Goal: Task Accomplishment & Management: Manage account settings

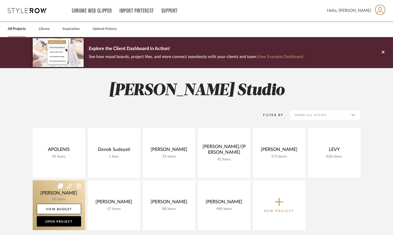
click at [61, 197] on link at bounding box center [59, 205] width 53 height 50
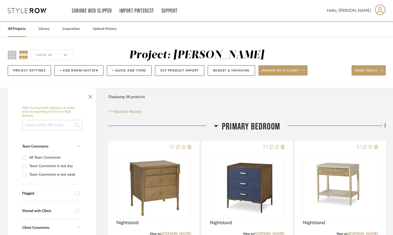
click at [216, 124] on icon at bounding box center [216, 126] width 4 height 6
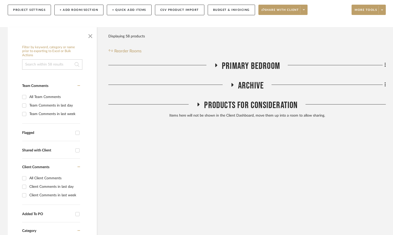
scroll to position [52, 0]
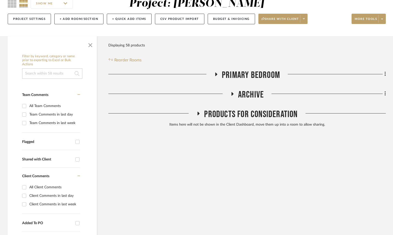
click at [234, 94] on icon at bounding box center [232, 94] width 6 height 4
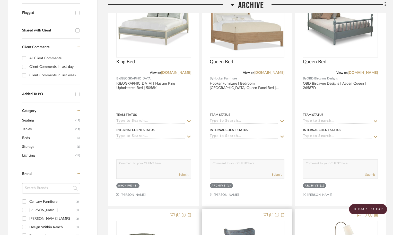
scroll to position [26, 0]
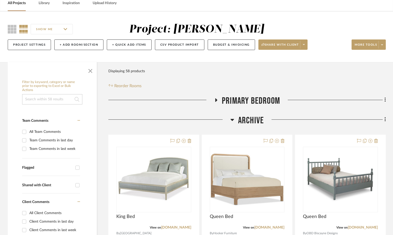
click at [214, 98] on icon at bounding box center [216, 100] width 6 height 4
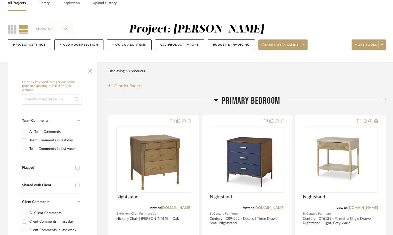
click at [384, 98] on fa-icon at bounding box center [384, 100] width 3 height 9
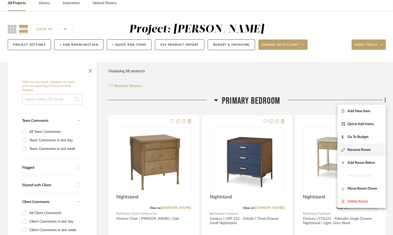
click at [356, 152] on span "Rename Room" at bounding box center [359, 149] width 23 height 4
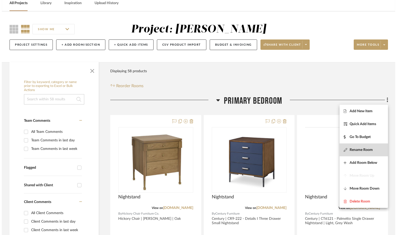
scroll to position [0, 0]
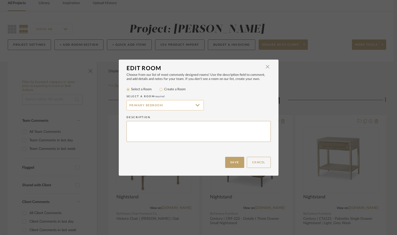
click at [170, 106] on input "Primary Bedroom" at bounding box center [164, 105] width 77 height 10
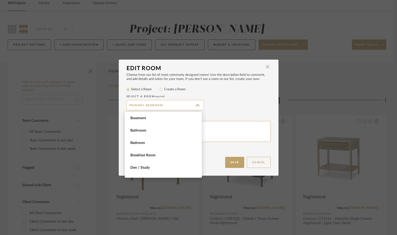
scroll to position [343, 0]
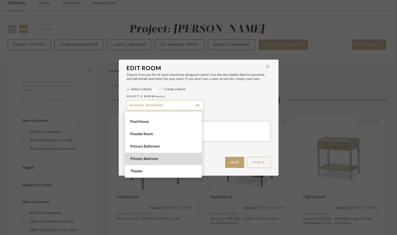
click at [169, 158] on span "Primary Bedroom" at bounding box center [163, 159] width 67 height 4
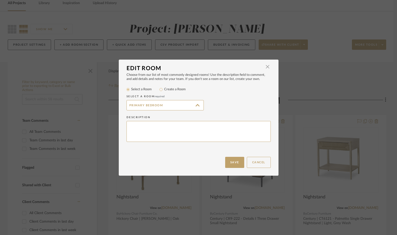
type input "Primary Bedroom"
click at [253, 161] on button "Cancel" at bounding box center [259, 162] width 24 height 11
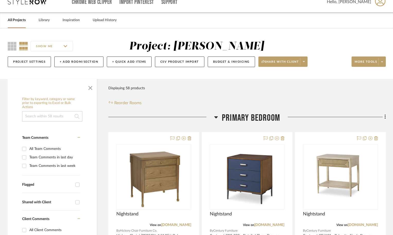
scroll to position [0, 0]
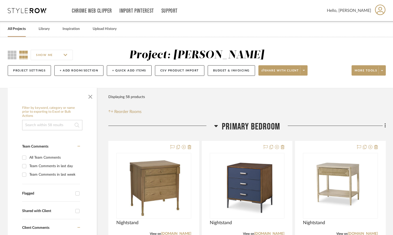
click at [384, 125] on fa-icon at bounding box center [384, 126] width 3 height 9
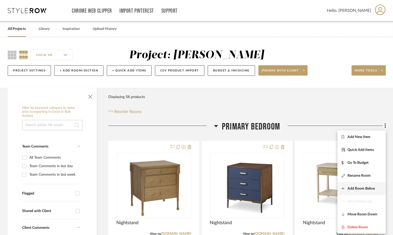
click at [346, 186] on span "Add Room Below" at bounding box center [362, 188] width 40 height 4
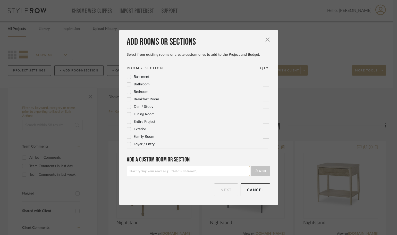
click at [142, 171] on input at bounding box center [188, 171] width 123 height 10
type input "2025 PRIMARY BEDROOM"
click at [263, 166] on button "Add" at bounding box center [260, 171] width 19 height 10
click at [218, 194] on button "Next" at bounding box center [226, 189] width 24 height 13
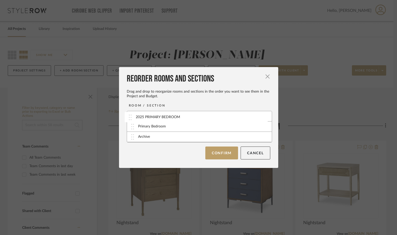
drag, startPoint x: 130, startPoint y: 128, endPoint x: 129, endPoint y: 116, distance: 11.1
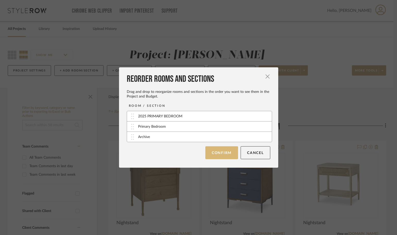
click at [213, 154] on button "Confirm" at bounding box center [221, 152] width 33 height 13
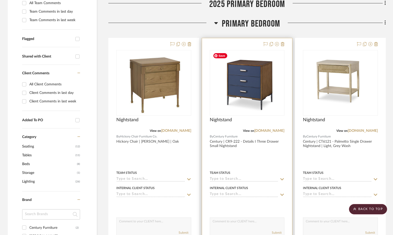
scroll to position [155, 0]
click at [256, 159] on div at bounding box center [247, 150] width 90 height 225
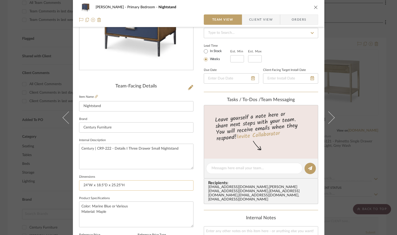
scroll to position [103, 0]
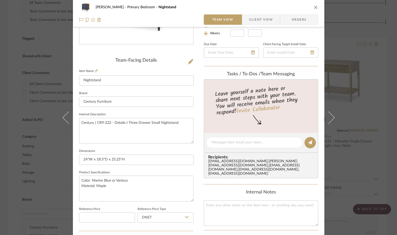
click at [314, 5] on icon "close" at bounding box center [316, 7] width 4 height 4
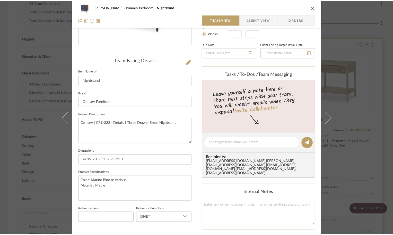
scroll to position [155, 0]
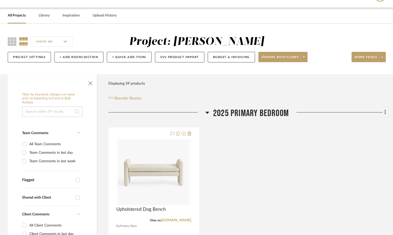
scroll to position [77, 0]
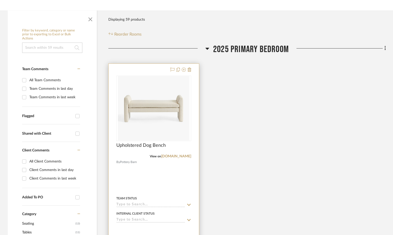
click at [175, 175] on div at bounding box center [154, 176] width 90 height 225
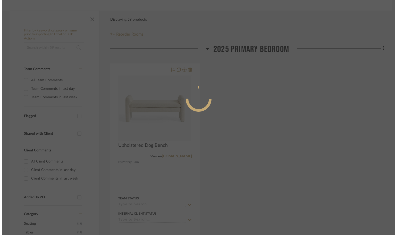
scroll to position [0, 0]
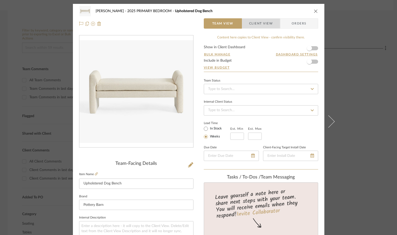
click at [260, 25] on span "Client View" at bounding box center [261, 23] width 24 height 10
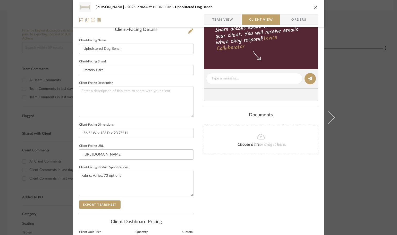
scroll to position [155, 0]
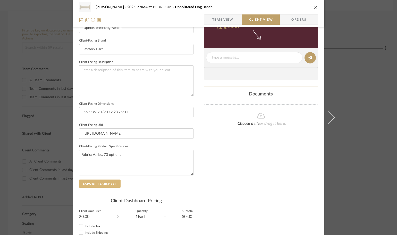
click at [87, 185] on button "Export Tearsheet" at bounding box center [99, 183] width 41 height 8
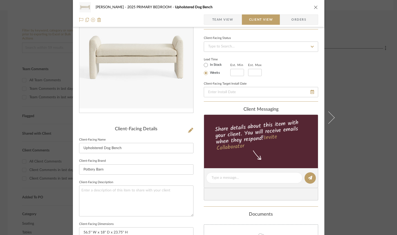
scroll to position [26, 0]
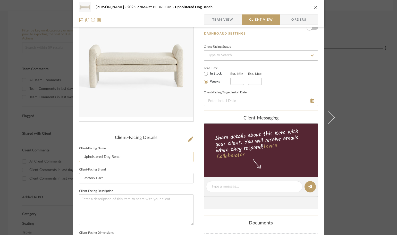
click at [121, 159] on input "Upholstered Dog Bench" at bounding box center [136, 156] width 114 height 10
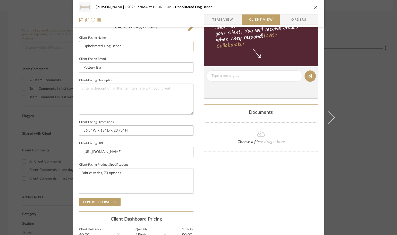
scroll to position [190, 0]
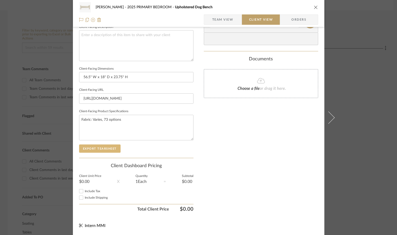
click at [88, 150] on button "Export Tearsheet" at bounding box center [99, 148] width 41 height 8
drag, startPoint x: 358, startPoint y: 141, endPoint x: 342, endPoint y: 132, distance: 17.9
click at [358, 141] on div "LLOYD 2025 PRIMARY BEDROOM Upholstered Dog Bench Team View Client View Orders C…" at bounding box center [198, 117] width 397 height 235
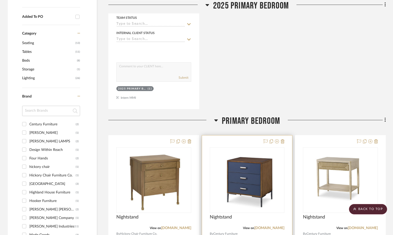
scroll to position [386, 0]
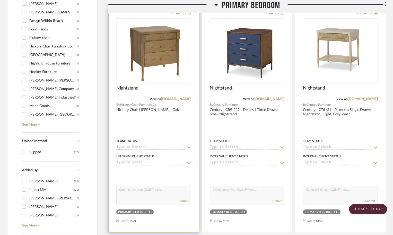
click at [172, 132] on div at bounding box center [154, 118] width 90 height 225
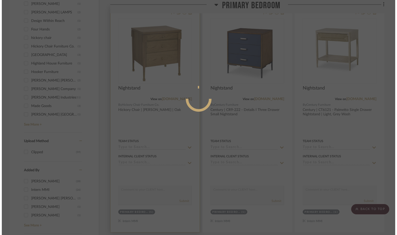
scroll to position [0, 0]
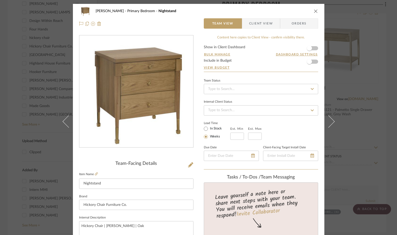
click at [265, 22] on span "Client View" at bounding box center [261, 23] width 24 height 10
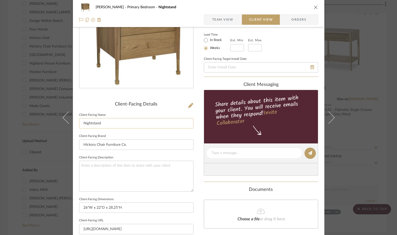
scroll to position [129, 0]
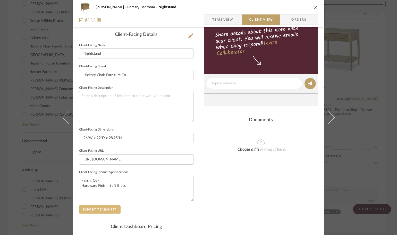
click at [99, 208] on button "Export Tearsheet" at bounding box center [99, 209] width 41 height 8
click at [387, 166] on div "LLOYD Primary Bedroom Nightstand Team View Client View Orders Client-Facing Det…" at bounding box center [198, 117] width 397 height 235
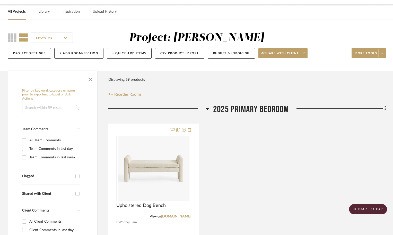
scroll to position [0, 0]
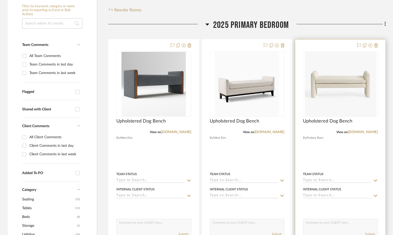
scroll to position [103, 0]
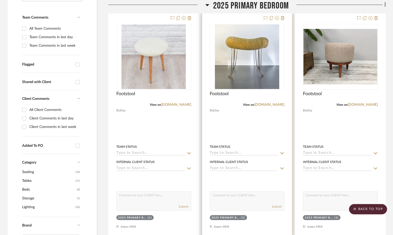
scroll to position [155, 0]
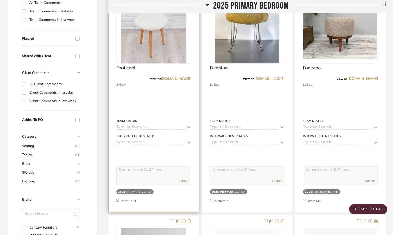
click at [155, 100] on div at bounding box center [154, 98] width 90 height 225
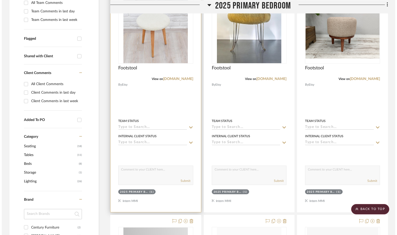
scroll to position [0, 0]
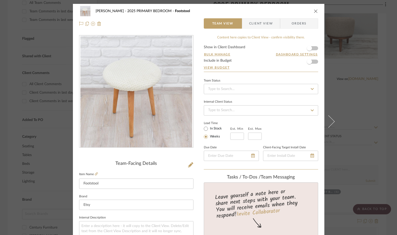
click at [250, 22] on span "Client View" at bounding box center [261, 23] width 24 height 10
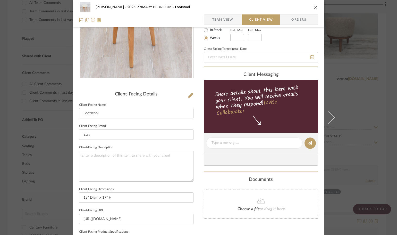
scroll to position [129, 0]
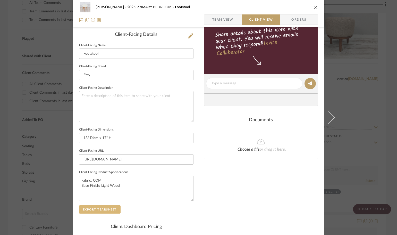
click at [100, 208] on button "Export Tearsheet" at bounding box center [99, 209] width 41 height 8
click at [386, 120] on div "LLOYD 2025 PRIMARY BEDROOM Footstool Team View Client View Orders Client-Facing…" at bounding box center [198, 117] width 397 height 235
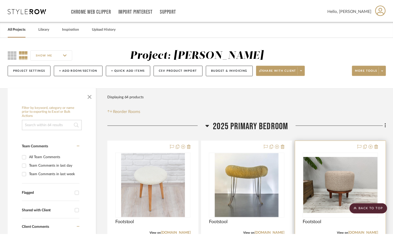
scroll to position [155, 0]
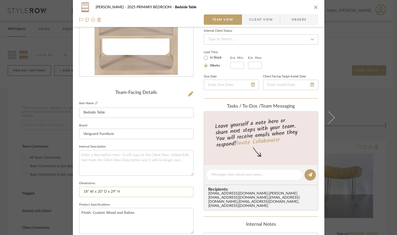
scroll to position [77, 0]
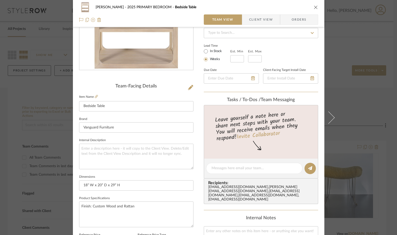
click at [253, 20] on span "Client View" at bounding box center [261, 19] width 24 height 10
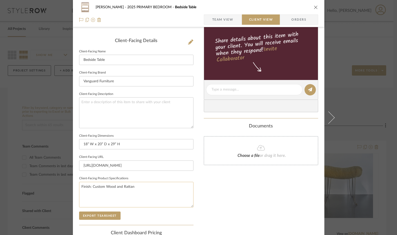
scroll to position [129, 0]
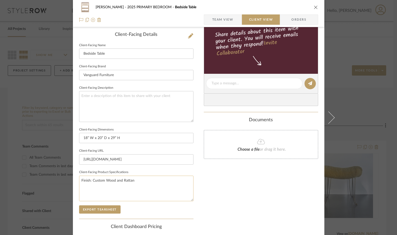
click at [114, 180] on textarea "Finish: Custom Wood and Rattan" at bounding box center [136, 188] width 114 height 26
click at [163, 181] on textarea "Finish: Custom Wood Stain or Paint with Rattan" at bounding box center [136, 188] width 114 height 26
type textarea "Finish: Custom Wood Stain or Paint with Rattan accent"
click at [105, 207] on button "Export Tearsheet" at bounding box center [99, 209] width 41 height 8
click at [389, 156] on div "[PERSON_NAME] 2025 PRIMARY BEDROOM Bedside Table Team View Client View Orders C…" at bounding box center [198, 117] width 397 height 235
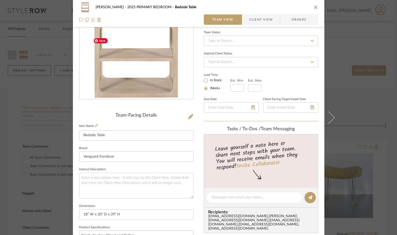
scroll to position [103, 0]
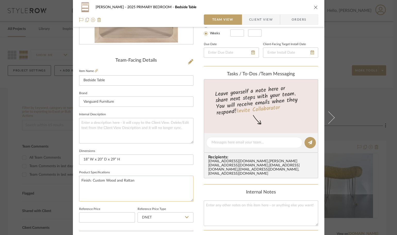
click at [111, 178] on textarea "Finish: Custom Wood and Rattan" at bounding box center [136, 188] width 114 height 26
click at [257, 13] on div "LLOYD 2025 PRIMARY BEDROOM Bedside Table Team View Client View Orders" at bounding box center [198, 13] width 251 height 27
click at [257, 18] on span "Client View" at bounding box center [261, 19] width 24 height 10
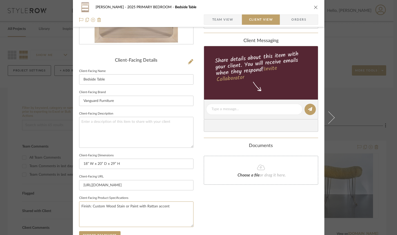
drag, startPoint x: 130, startPoint y: 209, endPoint x: 197, endPoint y: 208, distance: 66.7
click at [132, 209] on textarea "Finish: Custom Wood Stain or Paint with Rattan accent" at bounding box center [136, 214] width 114 height 26
click at [204, 206] on div "Only content on this tab can share to Dashboard. Click eyeball icon to show or …" at bounding box center [261, 116] width 114 height 369
click at [389, 159] on div "[PERSON_NAME] 2025 PRIMARY BEDROOM Bedside Table Team View Client View Orders C…" at bounding box center [198, 117] width 397 height 235
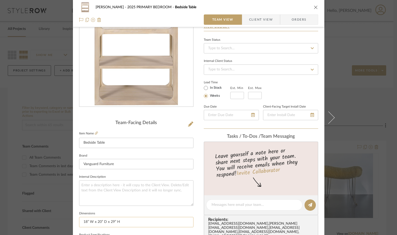
scroll to position [77, 0]
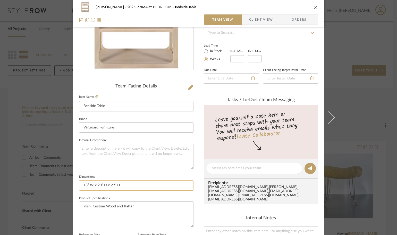
click at [97, 184] on input "18” W x 20” D x 29” H" at bounding box center [136, 185] width 114 height 10
click at [246, 15] on span "button" at bounding box center [245, 19] width 7 height 10
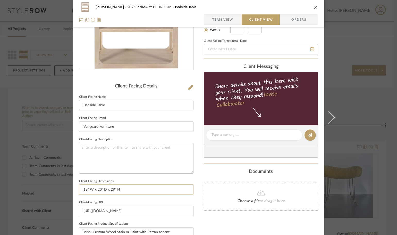
scroll to position [129, 0]
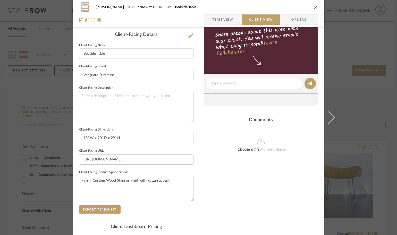
click at [79, 179] on textarea "Finish: Custom Wood Stain or Paint with Rattan accent" at bounding box center [136, 188] width 114 height 26
drag, startPoint x: 90, startPoint y: 179, endPoint x: 141, endPoint y: 183, distance: 50.9
click at [143, 182] on textarea "Finish: Custom Wood Stain or Paint with Rattan accent" at bounding box center [136, 188] width 114 height 26
click at [137, 181] on textarea "Finish: Custom Wood Stain or Paint with Rattan accent" at bounding box center [136, 188] width 114 height 26
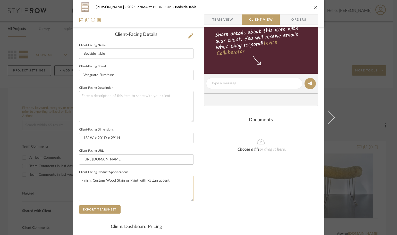
click at [137, 181] on textarea "Finish: Custom Wood Stain or Paint with Rattan accent" at bounding box center [136, 188] width 114 height 26
click at [91, 137] on input "18” W x 20” D x 29” H" at bounding box center [136, 138] width 114 height 10
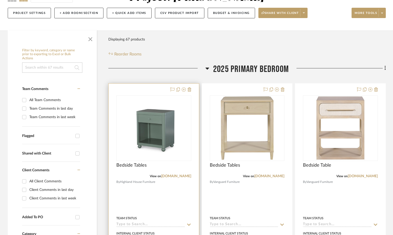
scroll to position [103, 0]
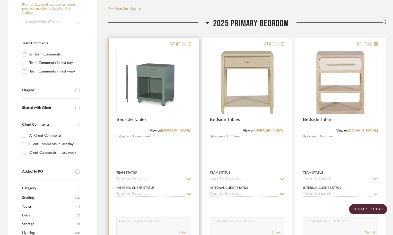
click at [190, 44] on icon at bounding box center [190, 44] width 4 height 4
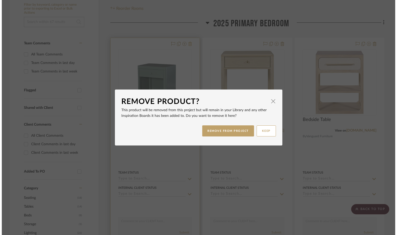
scroll to position [0, 0]
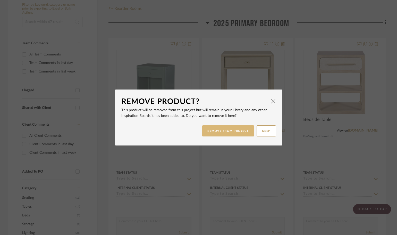
click at [243, 132] on button "REMOVE FROM PROJECT" at bounding box center [228, 130] width 52 height 11
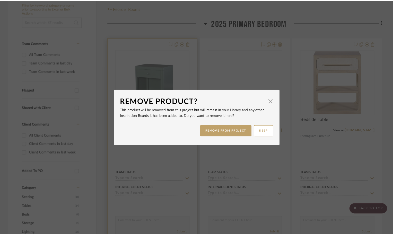
scroll to position [103, 0]
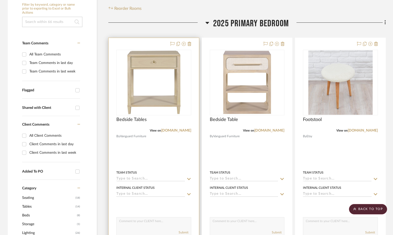
click at [185, 153] on div at bounding box center [154, 150] width 90 height 225
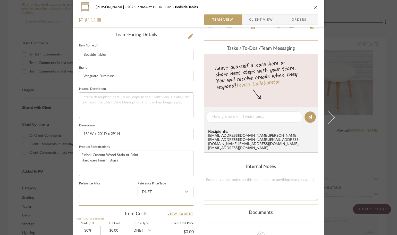
scroll to position [129, 0]
click at [90, 129] on input "18” W x 20” D x 29” H" at bounding box center [136, 134] width 114 height 10
click at [114, 155] on textarea "Finish: Custom Wood Stain or Paint Hardware Finish: Brass" at bounding box center [136, 163] width 114 height 26
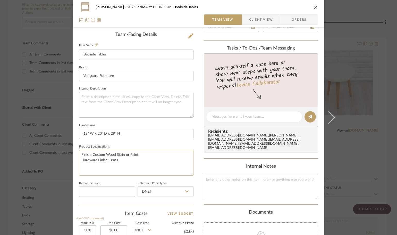
click at [114, 155] on textarea "Finish: Custom Wood Stain or Paint Hardware Finish: Brass" at bounding box center [136, 163] width 114 height 26
click at [392, 153] on div "LLOYD 2025 PRIMARY BEDROOM Bedside Tables Team View Client View Orders Team-Fac…" at bounding box center [198, 117] width 397 height 235
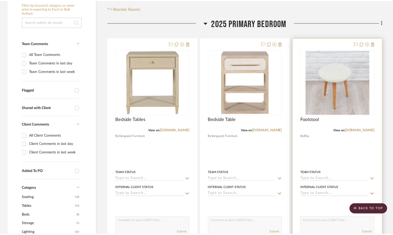
scroll to position [103, 0]
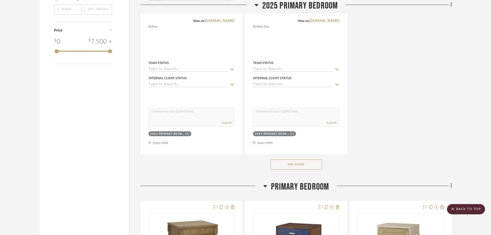
scroll to position [670, 0]
click at [298, 167] on button "See More" at bounding box center [297, 164] width 52 height 10
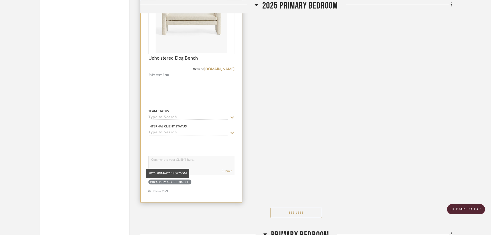
scroll to position [850, 0]
click at [195, 148] on div at bounding box center [192, 88] width 102 height 225
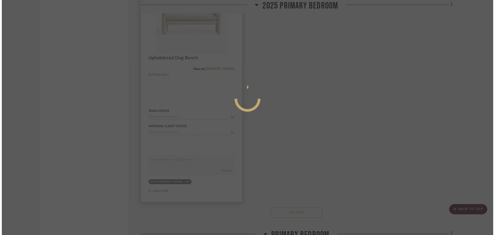
scroll to position [0, 0]
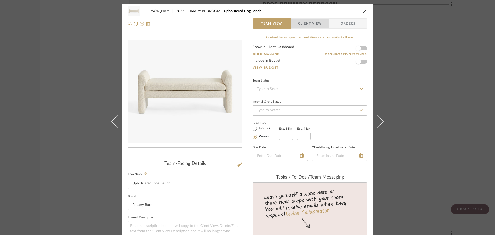
click at [299, 26] on span "Client View" at bounding box center [310, 23] width 24 height 10
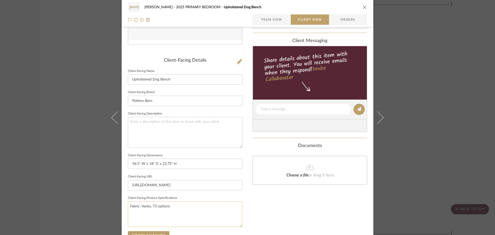
scroll to position [155, 0]
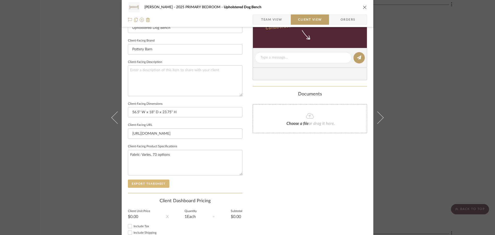
click at [143, 182] on button "Export Tearsheet" at bounding box center [148, 183] width 41 height 8
click at [397, 103] on div "[PERSON_NAME] 2025 PRIMARY BEDROOM Upholstered Dog Bench Team View Client View …" at bounding box center [247, 117] width 495 height 235
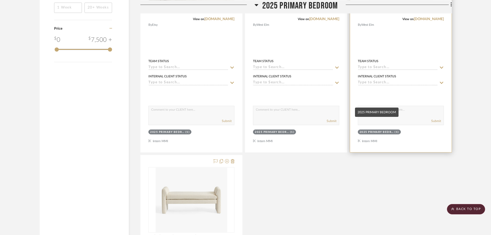
scroll to position [670, 0]
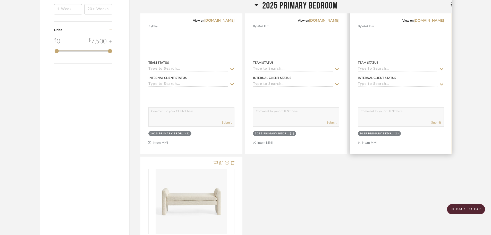
click at [394, 98] on div at bounding box center [401, 94] width 86 height 10
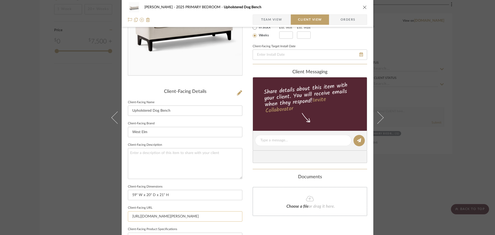
scroll to position [129, 0]
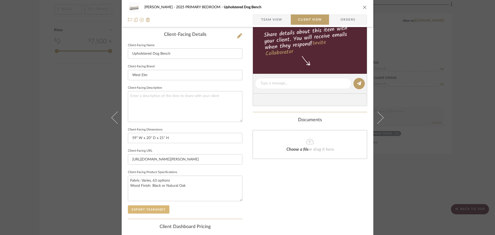
click at [154, 210] on button "Export Tearsheet" at bounding box center [148, 209] width 41 height 8
click at [397, 168] on div "LLOYD 2025 PRIMARY BEDROOM Upholstered Dog Bench Team View Client View Orders C…" at bounding box center [247, 117] width 495 height 235
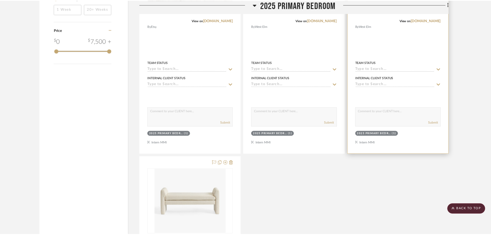
scroll to position [670, 0]
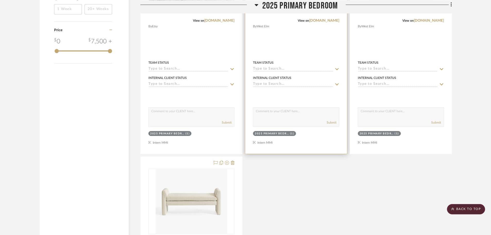
click at [323, 138] on div at bounding box center [296, 40] width 102 height 225
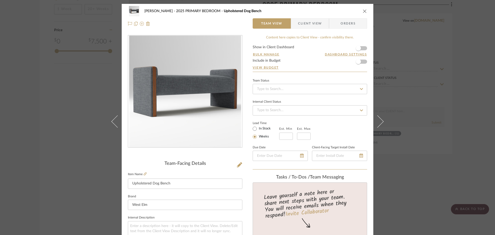
click at [314, 21] on span "Client View" at bounding box center [310, 23] width 24 height 10
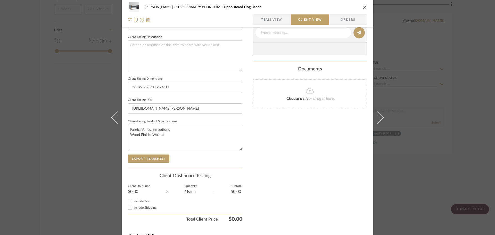
scroll to position [180, 0]
click at [139, 162] on button "Export Tearsheet" at bounding box center [148, 158] width 41 height 8
click at [397, 157] on div "LLOYD 2025 PRIMARY BEDROOM Upholstered Dog Bench Team View Client View Orders C…" at bounding box center [247, 117] width 495 height 235
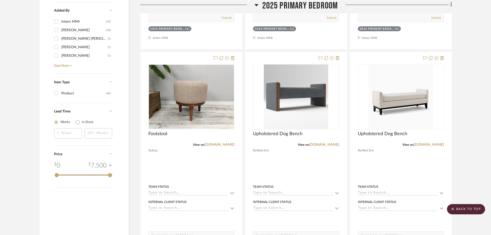
scroll to position [541, 0]
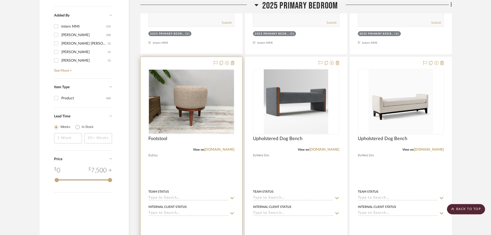
click at [236, 172] on div at bounding box center [192, 169] width 102 height 225
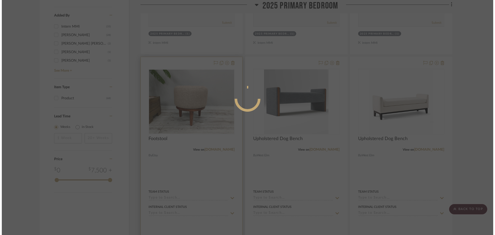
scroll to position [0, 0]
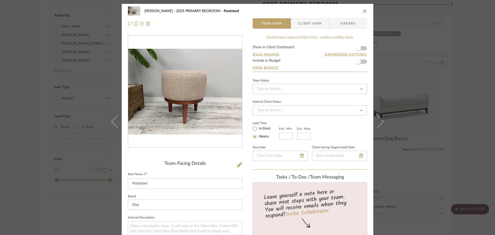
click at [316, 20] on span "Client View" at bounding box center [310, 23] width 24 height 10
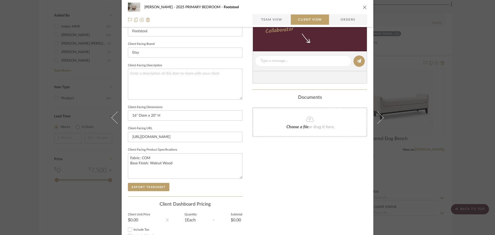
scroll to position [155, 0]
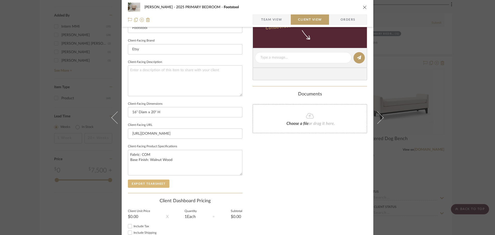
click at [153, 183] on button "Export Tearsheet" at bounding box center [148, 183] width 41 height 8
click at [397, 116] on div "LLOYD 2025 PRIMARY BEDROOM Footstool Team View Client View Orders Client-Facing…" at bounding box center [247, 117] width 495 height 235
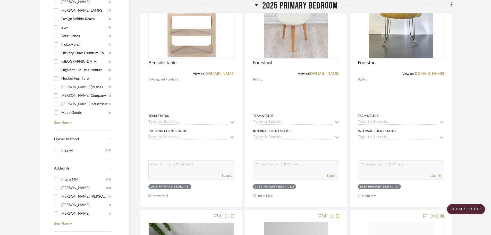
scroll to position [386, 0]
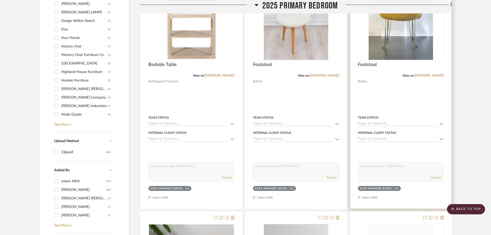
click at [397, 107] on div at bounding box center [401, 95] width 102 height 225
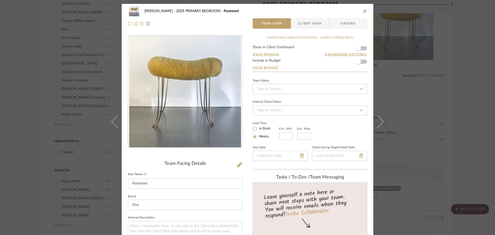
click at [305, 25] on span "Client View" at bounding box center [310, 23] width 24 height 10
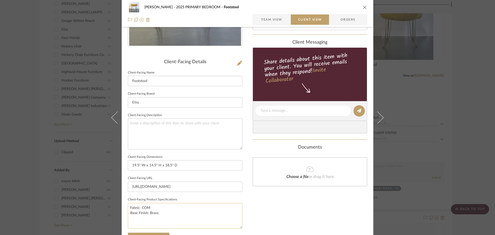
scroll to position [129, 0]
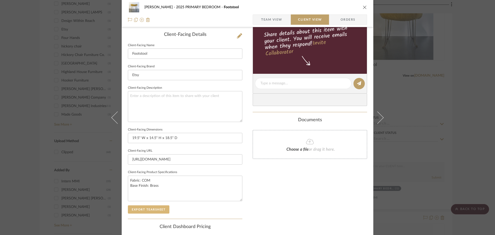
click at [158, 212] on button "Export Tearsheet" at bounding box center [148, 209] width 41 height 8
click at [397, 96] on div "LLOYD 2025 PRIMARY BEDROOM Footstool Team View Client View Orders Client-Facing…" at bounding box center [247, 117] width 495 height 235
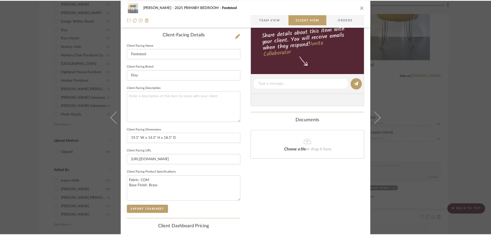
scroll to position [386, 0]
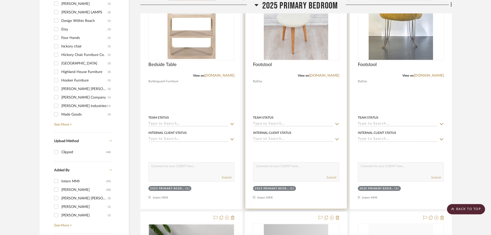
click at [310, 103] on div at bounding box center [296, 95] width 102 height 225
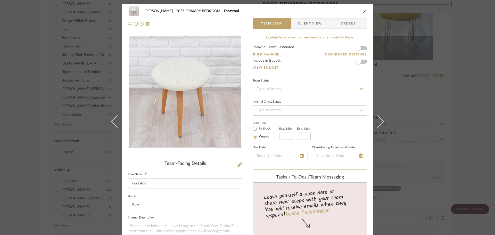
click at [310, 24] on span "Client View" at bounding box center [310, 23] width 24 height 10
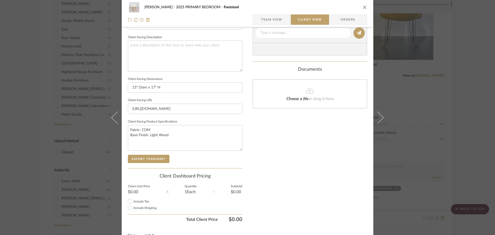
scroll to position [180, 0]
click at [139, 162] on div "Client-Facing Details Client-Facing Name Footstool Client-Facing Brand Etsy Cli…" at bounding box center [185, 73] width 114 height 187
click at [138, 160] on button "Export Tearsheet" at bounding box center [148, 158] width 41 height 8
click at [397, 116] on div "LLOYD 2025 PRIMARY BEDROOM Footstool Team View Client View Orders Client-Facing…" at bounding box center [247, 117] width 495 height 235
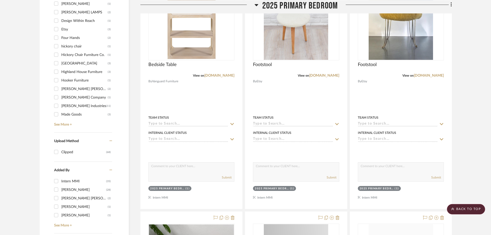
scroll to position [309, 0]
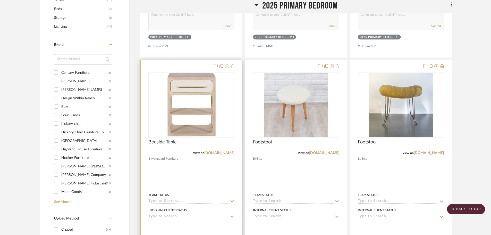
click at [222, 182] on div at bounding box center [192, 172] width 102 height 225
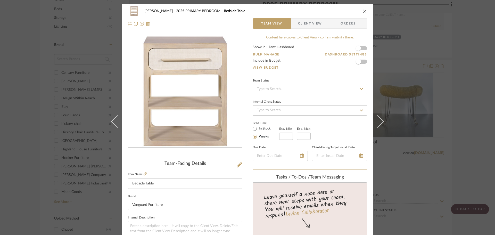
click at [303, 21] on span "Client View" at bounding box center [310, 23] width 24 height 10
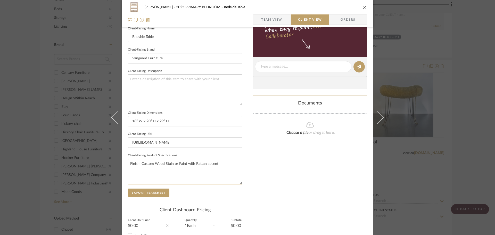
scroll to position [155, 0]
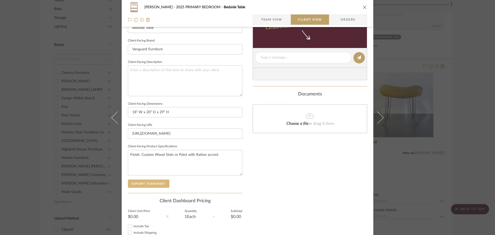
click at [153, 183] on button "Export Tearsheet" at bounding box center [148, 183] width 41 height 8
drag, startPoint x: 465, startPoint y: 100, endPoint x: 464, endPoint y: 103, distance: 3.0
click at [397, 100] on div "LLOYD 2025 PRIMARY BEDROOM Bedside Table Team View Client View Orders Client-Fa…" at bounding box center [247, 117] width 495 height 235
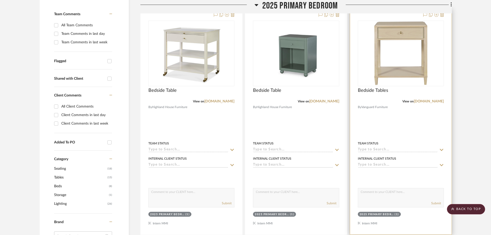
scroll to position [129, 0]
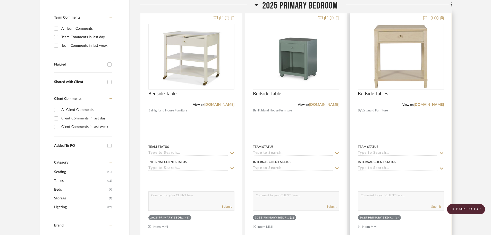
click at [397, 122] on div at bounding box center [401, 124] width 102 height 225
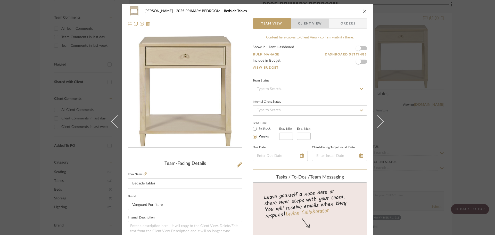
click at [299, 27] on span "Client View" at bounding box center [310, 23] width 24 height 10
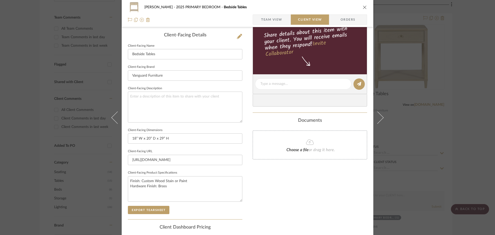
scroll to position [129, 0]
click at [142, 208] on button "Export Tearsheet" at bounding box center [148, 209] width 41 height 8
click at [397, 114] on div "LLOYD 2025 PRIMARY BEDROOM Bedside Tables Team View Client View Orders Client-F…" at bounding box center [247, 117] width 495 height 235
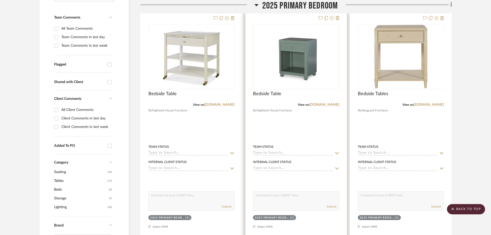
click at [324, 133] on div at bounding box center [296, 124] width 102 height 225
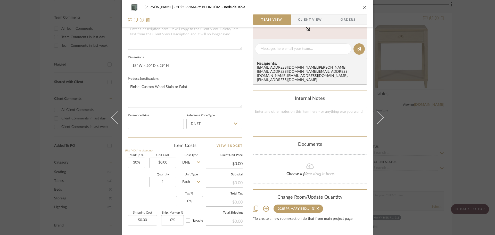
scroll to position [206, 0]
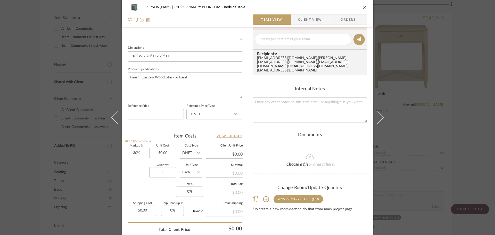
drag, startPoint x: 301, startPoint y: 20, endPoint x: 294, endPoint y: 27, distance: 10.0
click at [301, 20] on span "Client View" at bounding box center [310, 19] width 24 height 10
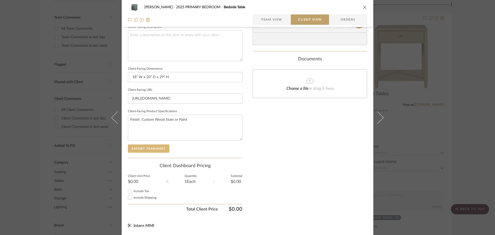
click at [157, 149] on button "Export Tearsheet" at bounding box center [148, 148] width 41 height 8
click at [397, 118] on div "LLOYD 2025 PRIMARY BEDROOM Bedside Table Team View Client View Orders Client-Fa…" at bounding box center [247, 117] width 495 height 235
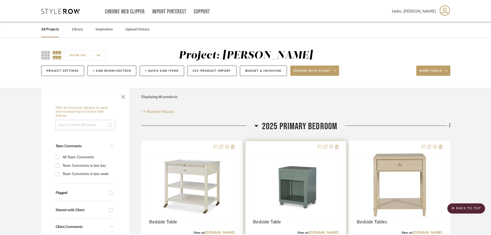
scroll to position [129, 0]
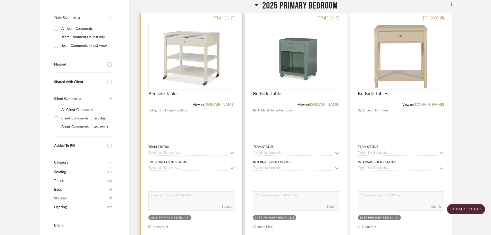
click at [230, 141] on div at bounding box center [192, 124] width 102 height 225
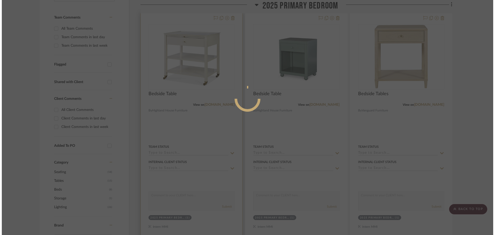
scroll to position [0, 0]
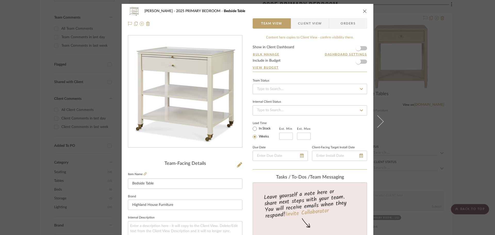
click at [301, 27] on span "Client View" at bounding box center [310, 23] width 24 height 10
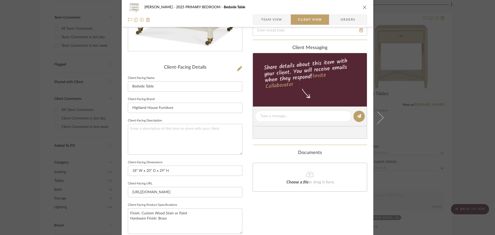
scroll to position [180, 0]
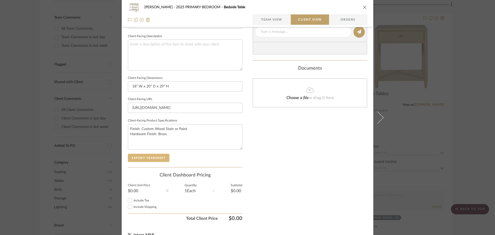
click at [143, 159] on button "Export Tearsheet" at bounding box center [148, 158] width 41 height 8
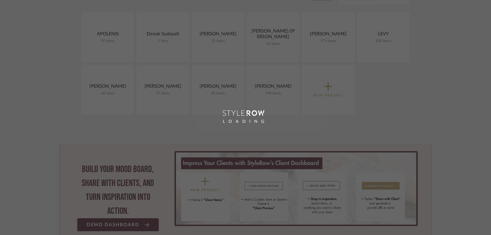
scroll to position [129, 0]
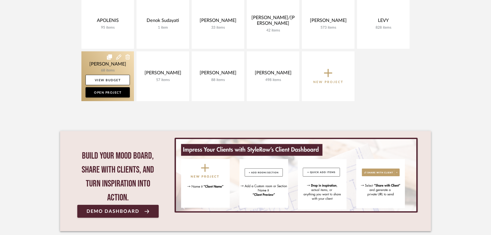
click at [120, 65] on link at bounding box center [107, 76] width 53 height 50
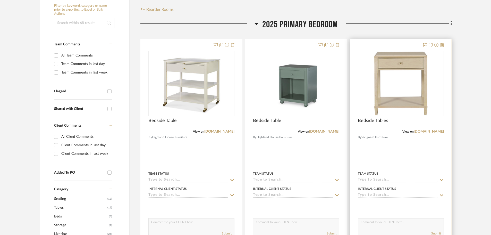
scroll to position [129, 0]
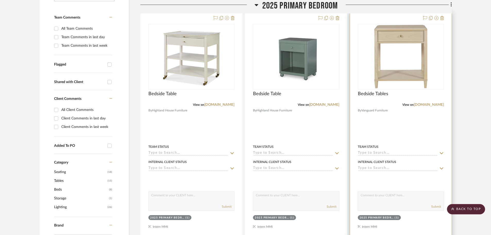
click at [441, 121] on div at bounding box center [401, 124] width 102 height 225
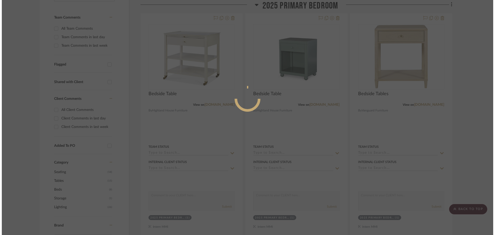
scroll to position [0, 0]
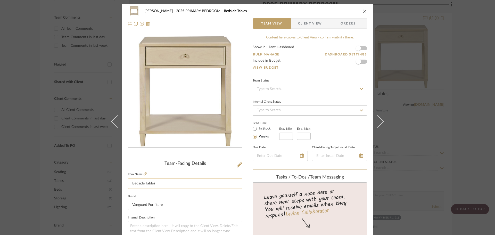
click at [160, 185] on input "Bedside Tables" at bounding box center [185, 183] width 114 height 10
type input "Bedside Table"
click at [305, 21] on span "Client View" at bounding box center [310, 23] width 24 height 10
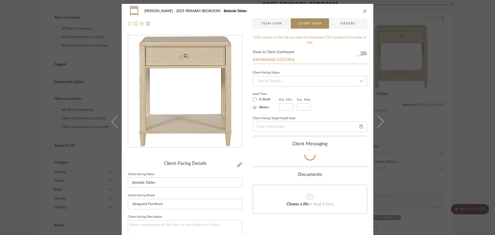
type input "Bedside Table"
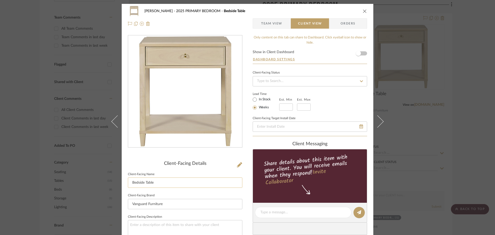
click at [164, 180] on input "Bedside Table" at bounding box center [185, 182] width 114 height 10
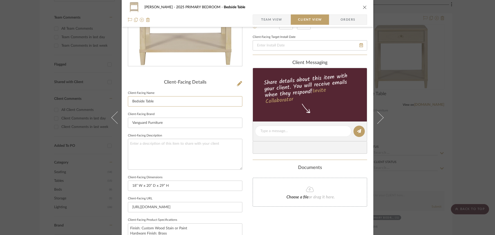
scroll to position [129, 0]
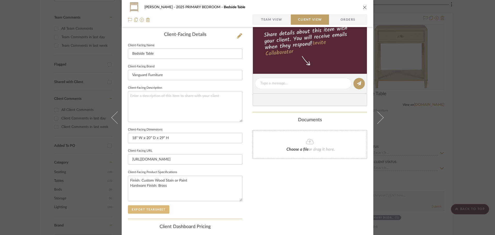
click at [151, 209] on button "Export Tearsheet" at bounding box center [148, 209] width 41 height 8
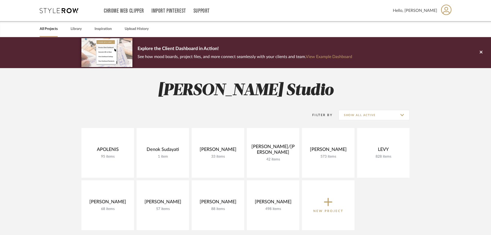
click at [136, 103] on div "Filter By Show All Active" at bounding box center [245, 115] width 328 height 26
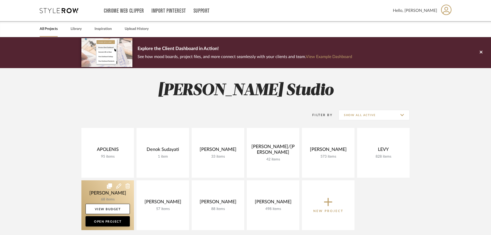
click at [103, 199] on link at bounding box center [107, 205] width 53 height 50
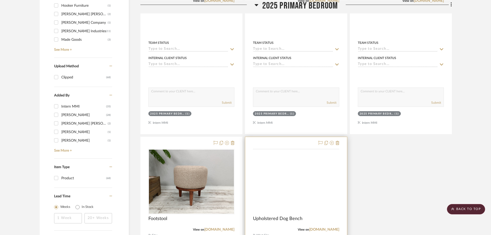
scroll to position [464, 0]
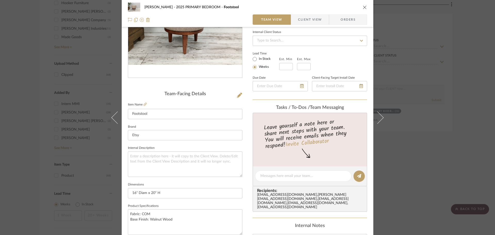
scroll to position [103, 0]
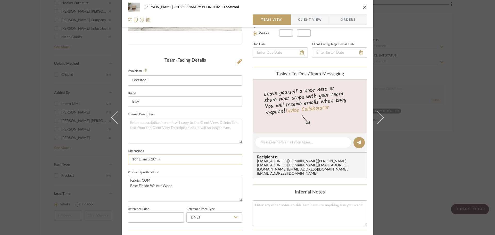
click at [150, 158] on input "16" Diam x 20" H" at bounding box center [185, 159] width 114 height 10
click at [149, 158] on input "16" Diam x 20" H" at bounding box center [185, 159] width 114 height 10
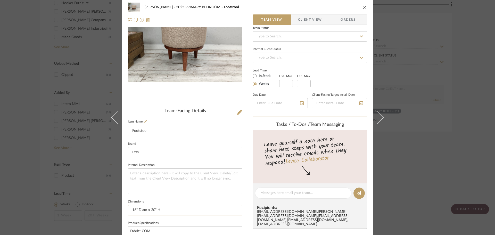
scroll to position [0, 0]
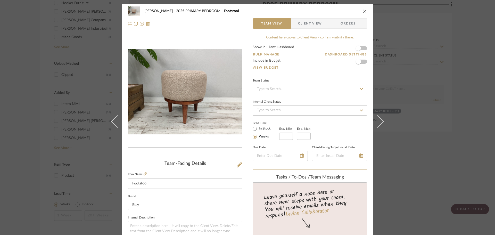
click at [461, 110] on div "[PERSON_NAME] 2025 PRIMARY BEDROOM Footstool Team View Client View Orders Team-…" at bounding box center [247, 117] width 495 height 235
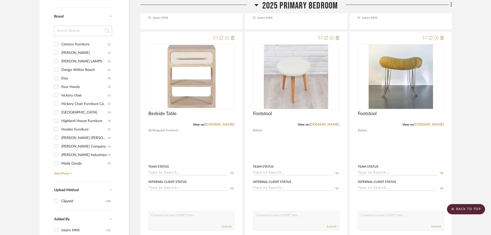
scroll to position [335, 0]
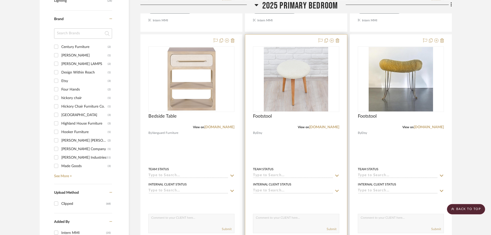
click at [333, 151] on div at bounding box center [296, 147] width 102 height 225
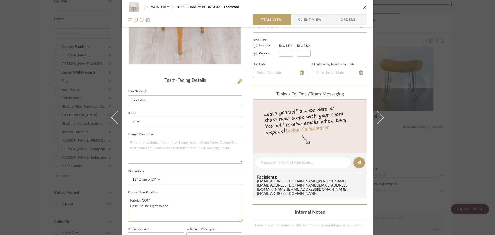
scroll to position [103, 0]
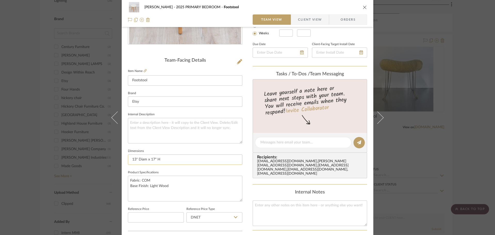
click at [145, 161] on input "13" Diam x 17" H" at bounding box center [185, 159] width 114 height 10
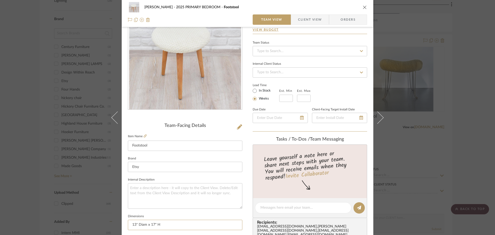
scroll to position [0, 0]
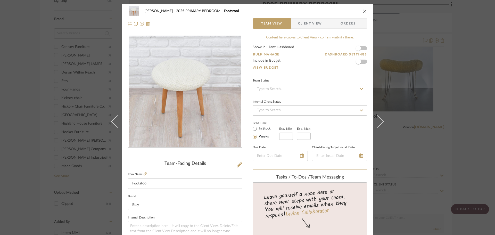
click at [467, 127] on div "[PERSON_NAME] 2025 PRIMARY BEDROOM Footstool Team View Client View Orders Team-…" at bounding box center [247, 117] width 495 height 235
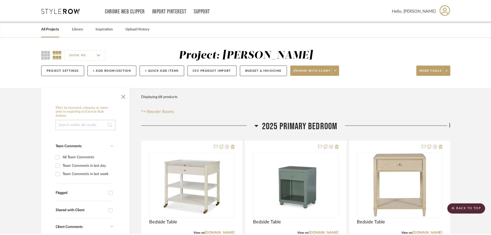
scroll to position [335, 0]
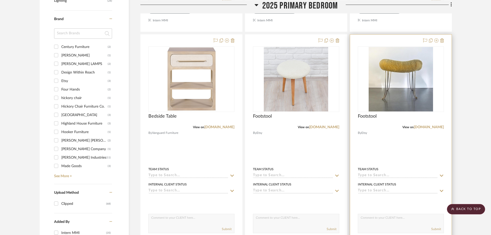
click at [424, 146] on div at bounding box center [401, 147] width 102 height 225
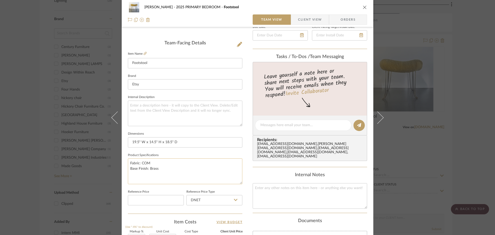
scroll to position [129, 0]
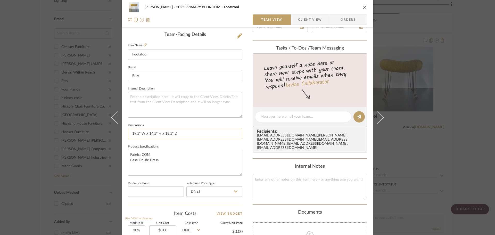
click at [153, 134] on input "19.5" W x 14.5" H x 18.5" D" at bounding box center [185, 134] width 114 height 10
